Goal: Task Accomplishment & Management: Manage account settings

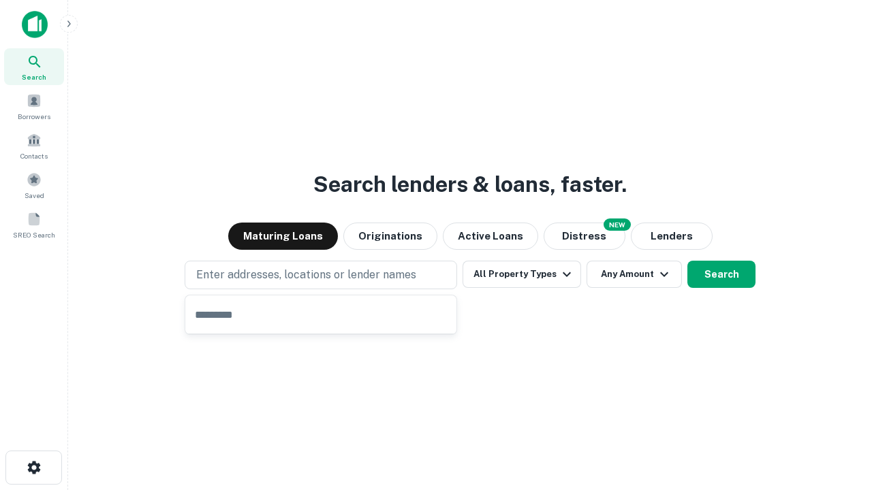
type input "**********"
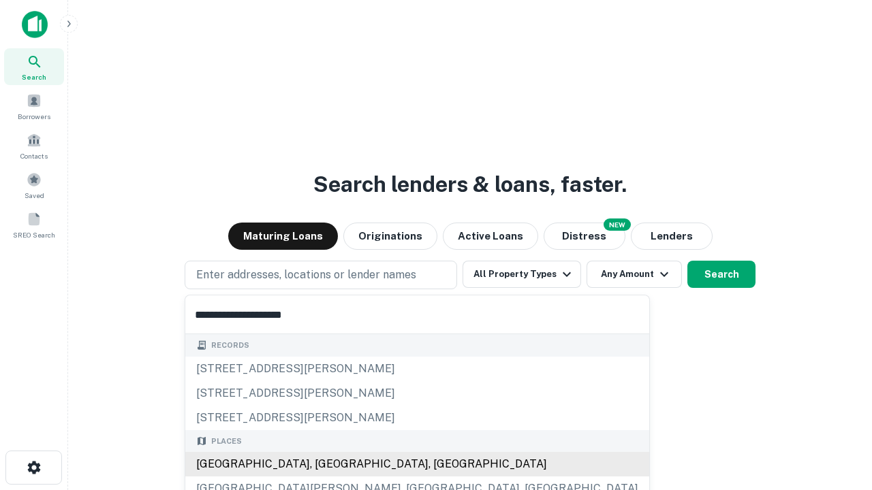
click at [325, 464] on div "[GEOGRAPHIC_DATA], [GEOGRAPHIC_DATA], [GEOGRAPHIC_DATA]" at bounding box center [417, 464] width 464 height 25
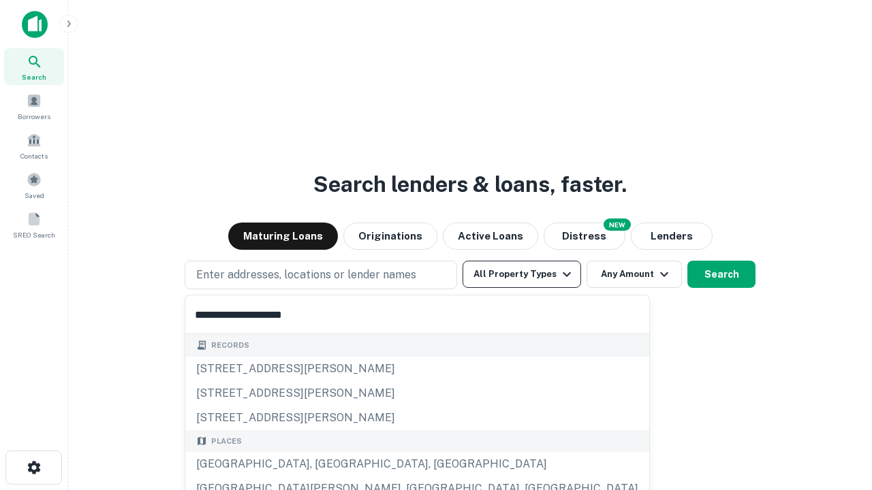
click at [522, 274] on button "All Property Types" at bounding box center [521, 274] width 118 height 27
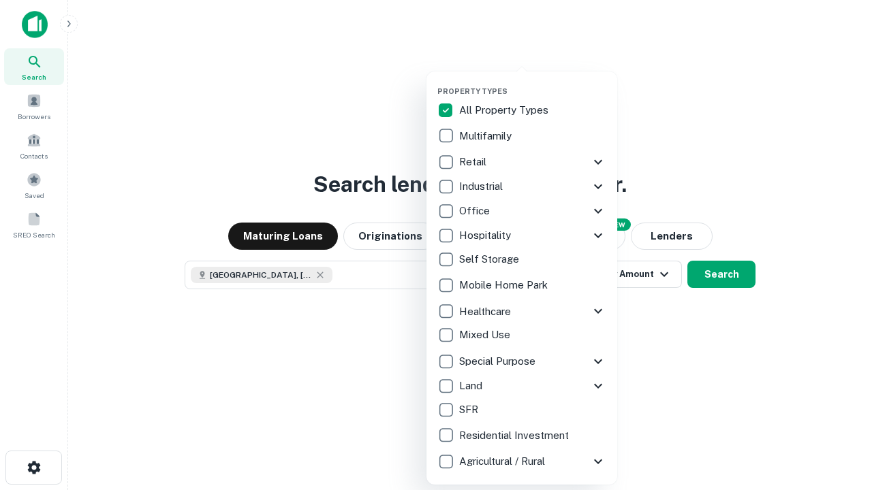
click at [532, 82] on button "button" at bounding box center [532, 82] width 191 height 1
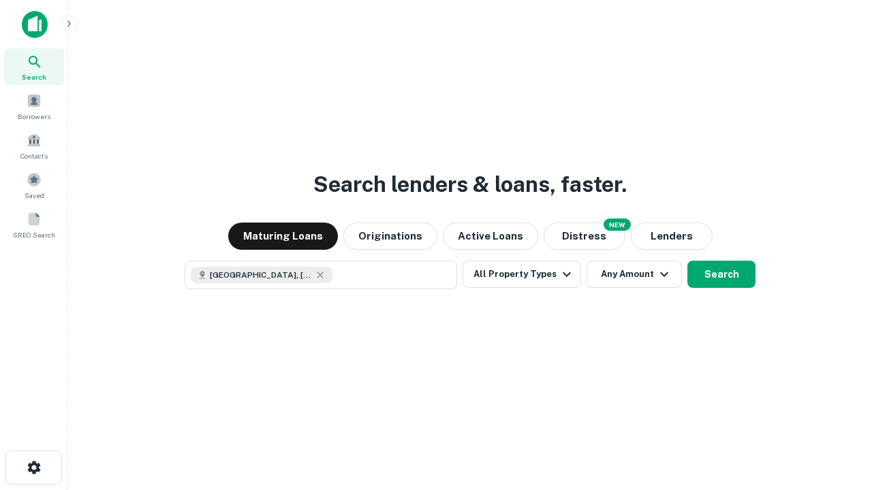
scroll to position [22, 0]
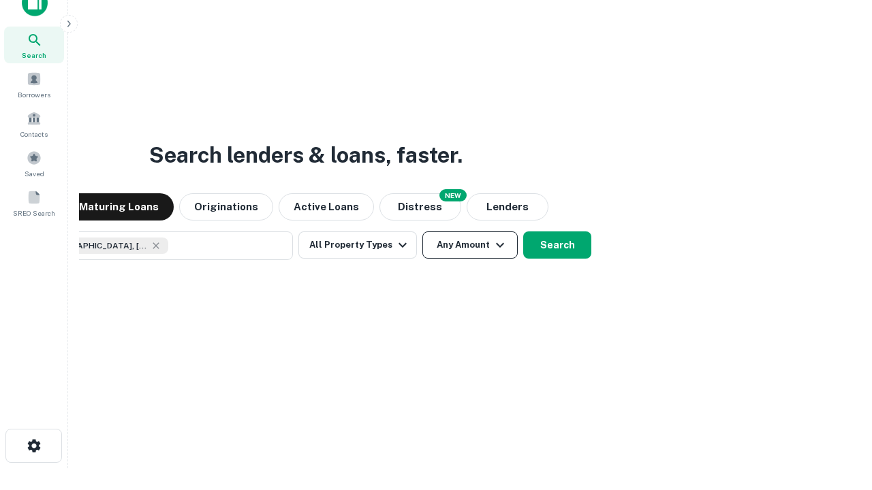
click at [422, 232] on button "Any Amount" at bounding box center [469, 245] width 95 height 27
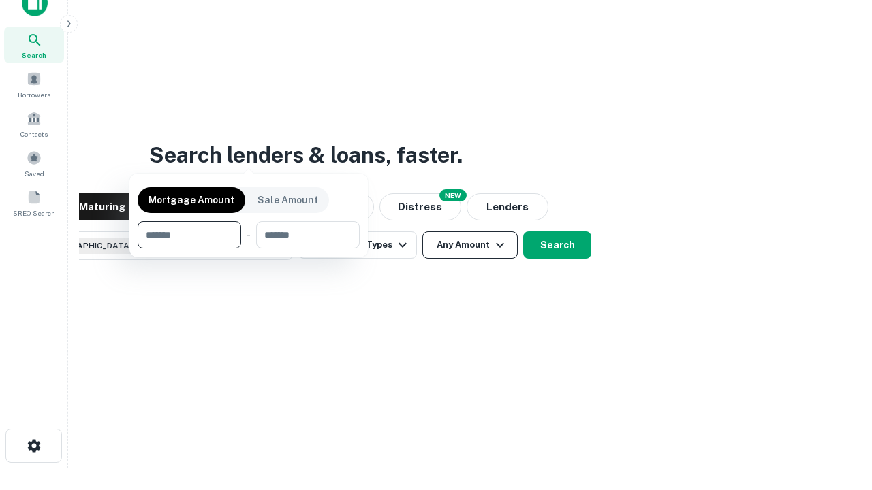
scroll to position [98, 385]
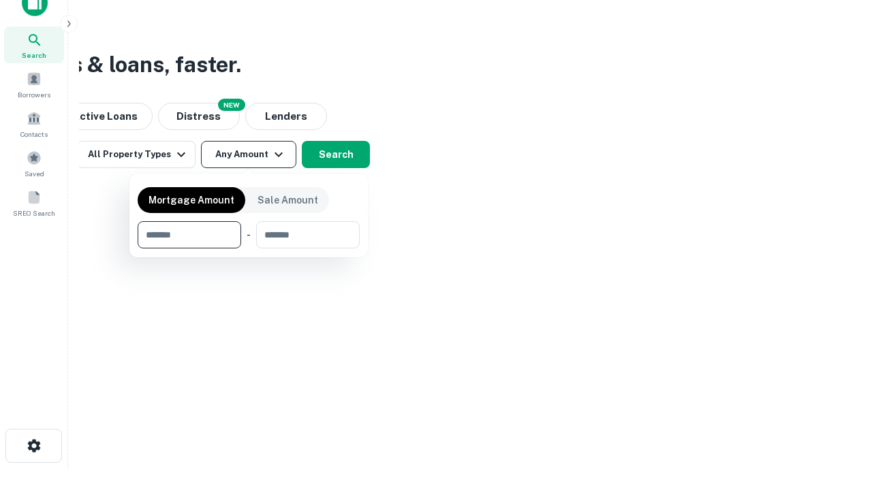
type input "*******"
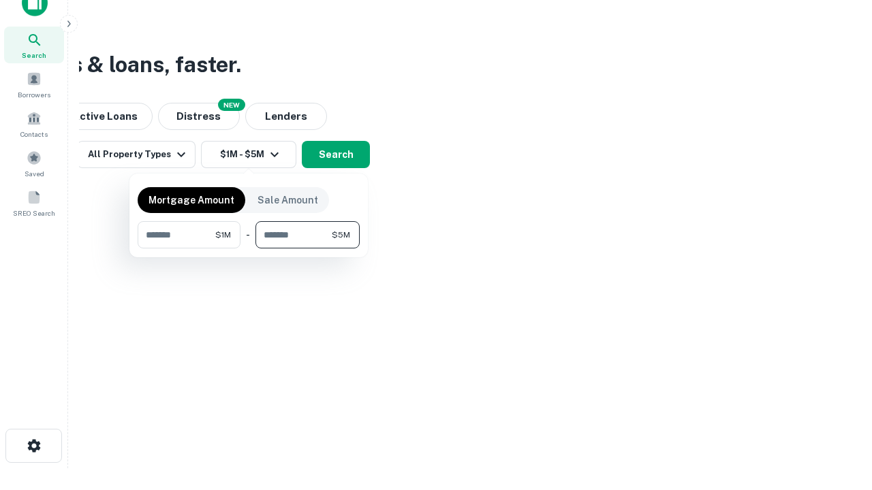
type input "*******"
click at [249, 249] on button "button" at bounding box center [249, 249] width 222 height 1
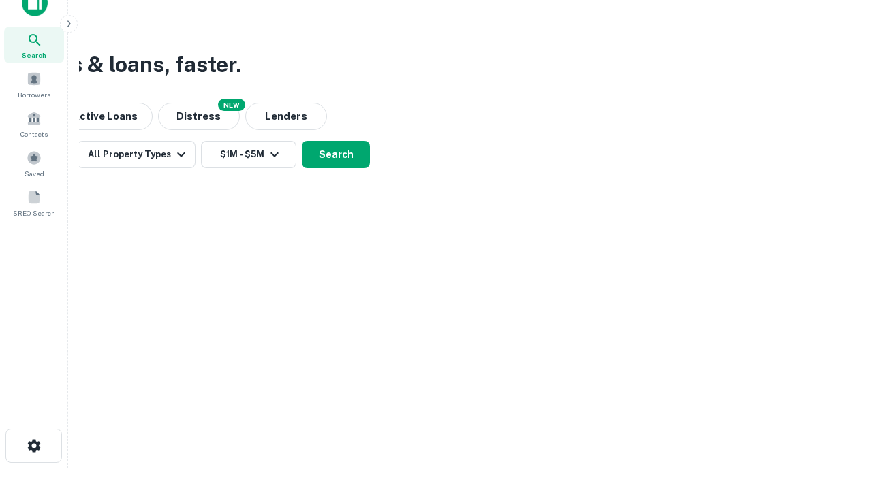
scroll to position [22, 0]
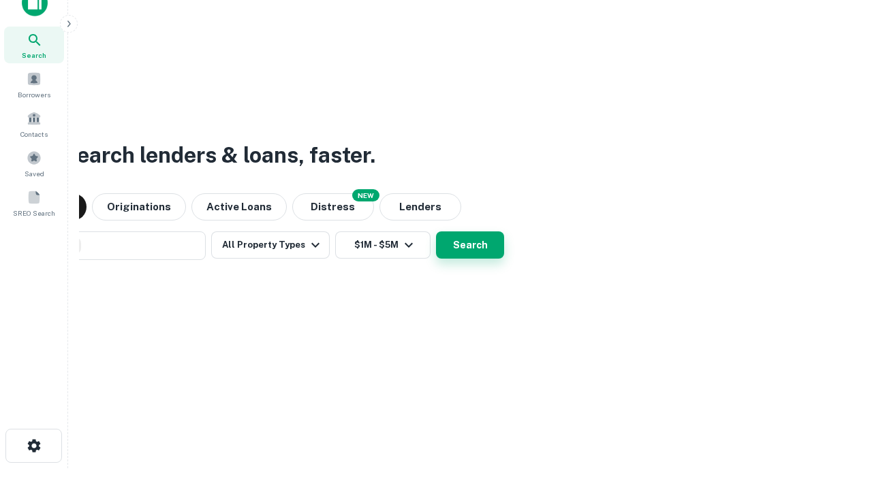
click at [436, 232] on button "Search" at bounding box center [470, 245] width 68 height 27
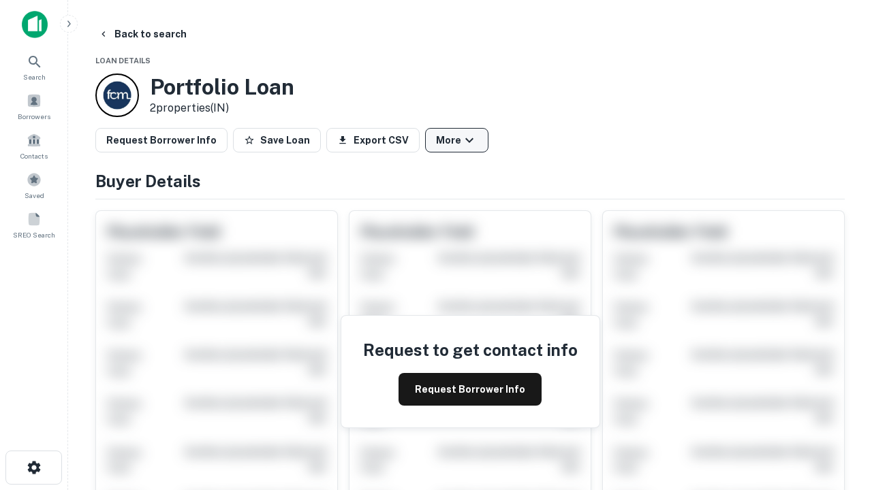
click at [456, 140] on button "More" at bounding box center [456, 140] width 63 height 25
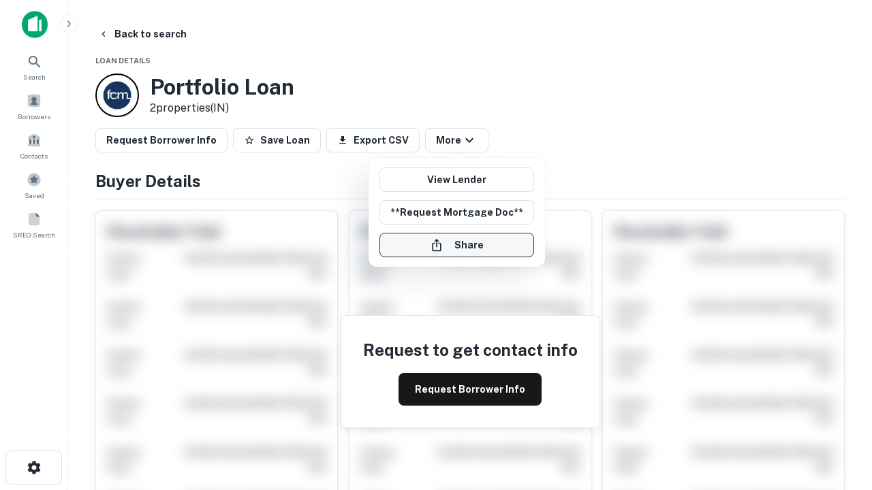
click at [456, 245] on button "Share" at bounding box center [456, 245] width 155 height 25
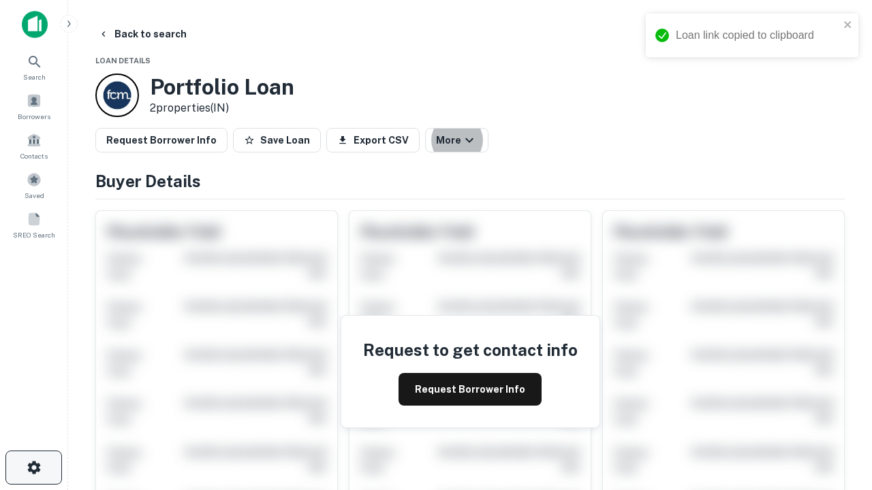
click at [33, 468] on icon "button" at bounding box center [34, 468] width 16 height 16
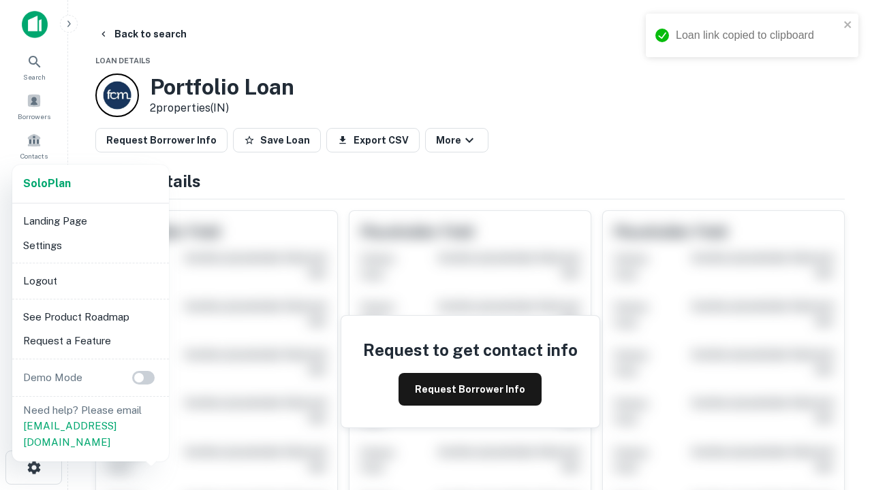
click at [90, 281] on li "Logout" at bounding box center [91, 281] width 146 height 25
